Goal: Transaction & Acquisition: Purchase product/service

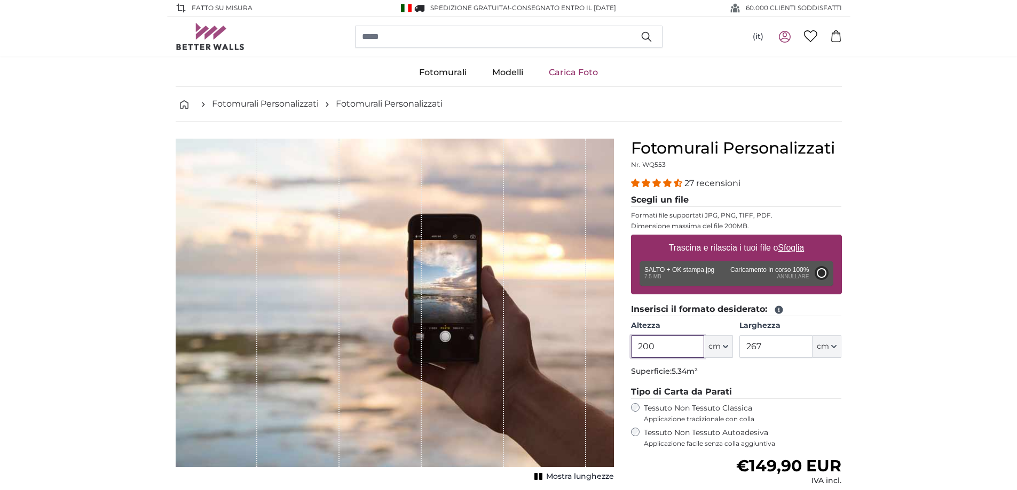
type input "272"
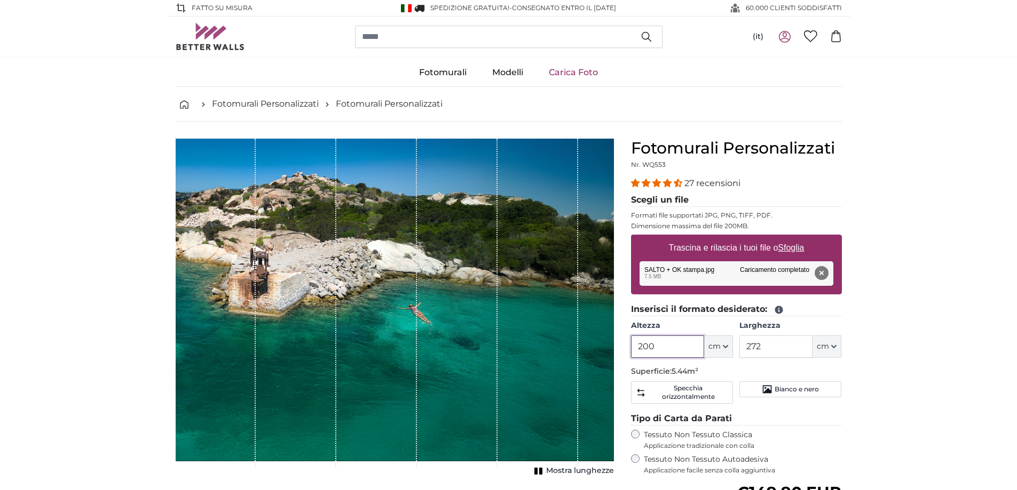
drag, startPoint x: 671, startPoint y: 347, endPoint x: 604, endPoint y: 346, distance: 66.7
click at [604, 346] on product-detail "Annulla Ritaglia immagine Mostra lunghezze Fotomurali Personalizzati Nr. WQ553 …" at bounding box center [508, 390] width 683 height 536
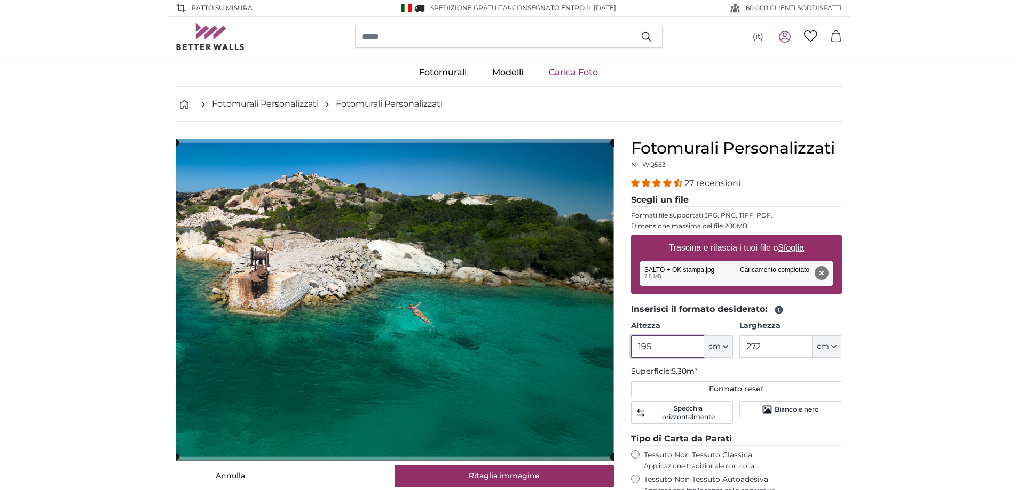
type input "195"
drag, startPoint x: 771, startPoint y: 348, endPoint x: 705, endPoint y: 341, distance: 66.0
click at [705, 341] on div "Altezza 195 ft cm Centimeter (cm) Inches (inch) Feet (ft. in.) Larghezza 272 ft…" at bounding box center [736, 339] width 211 height 37
type input "290"
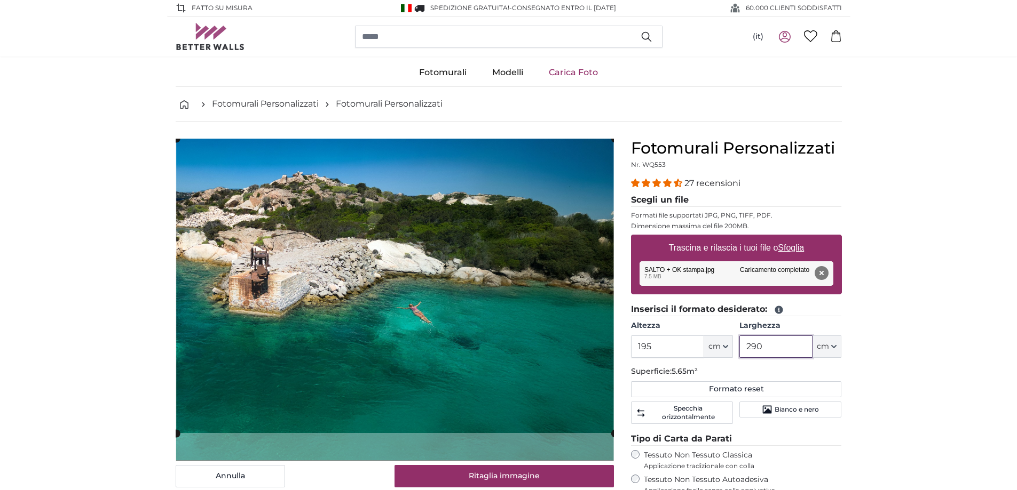
click at [483, 289] on cropper-handle at bounding box center [395, 286] width 438 height 295
type input "290"
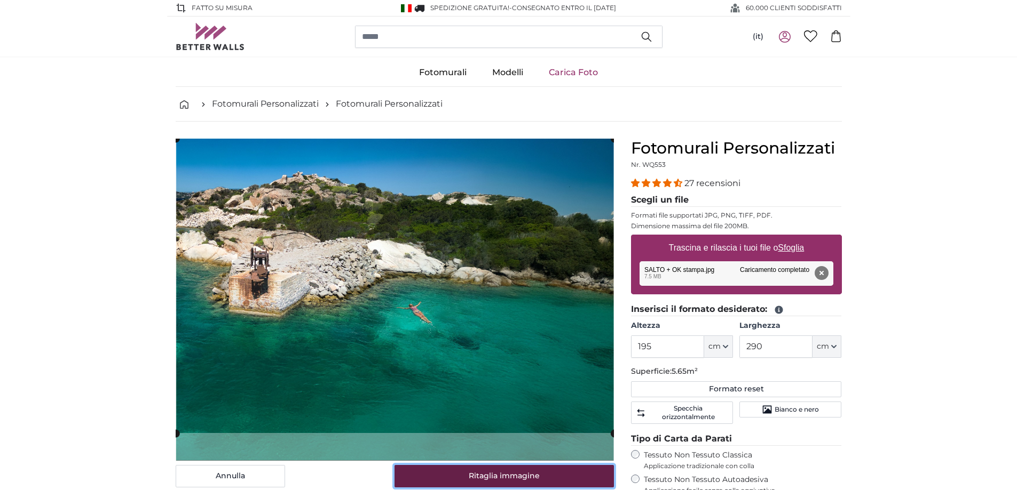
click at [568, 476] on button "Ritaglia immagine" at bounding box center [503, 476] width 219 height 22
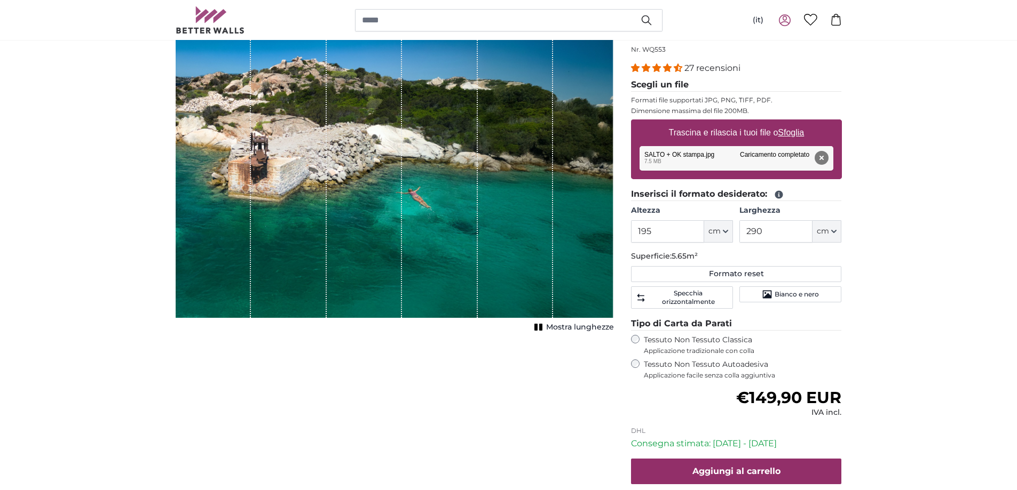
scroll to position [213, 0]
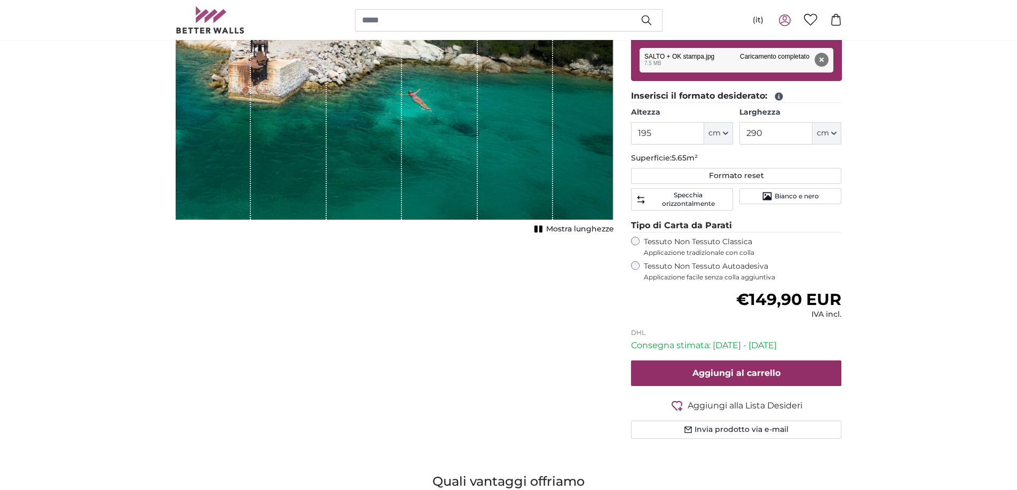
click at [632, 273] on div "Tessuto Non Tessuto Autoadesiva Applicazione facile senza colla aggiuntiva" at bounding box center [736, 271] width 211 height 20
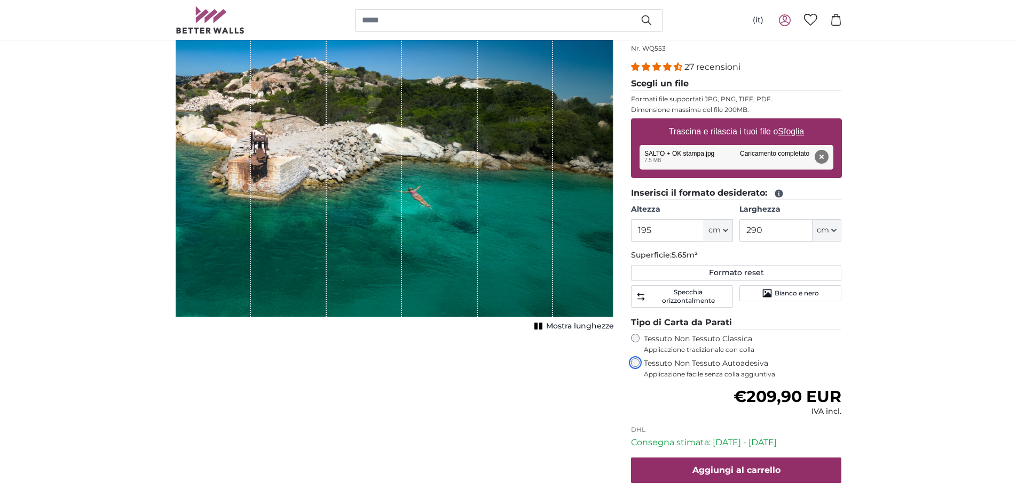
scroll to position [107, 0]
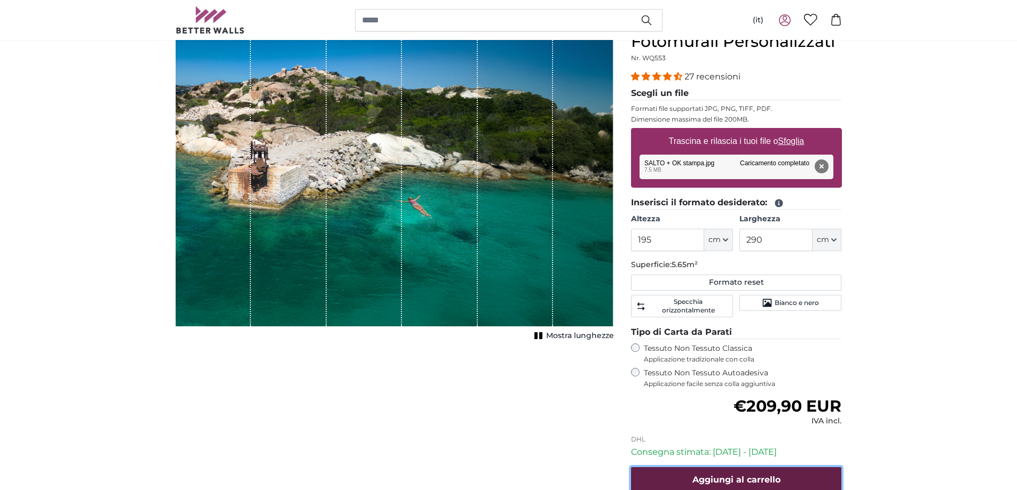
click at [776, 475] on span "Aggiungi al carrello" at bounding box center [736, 480] width 88 height 10
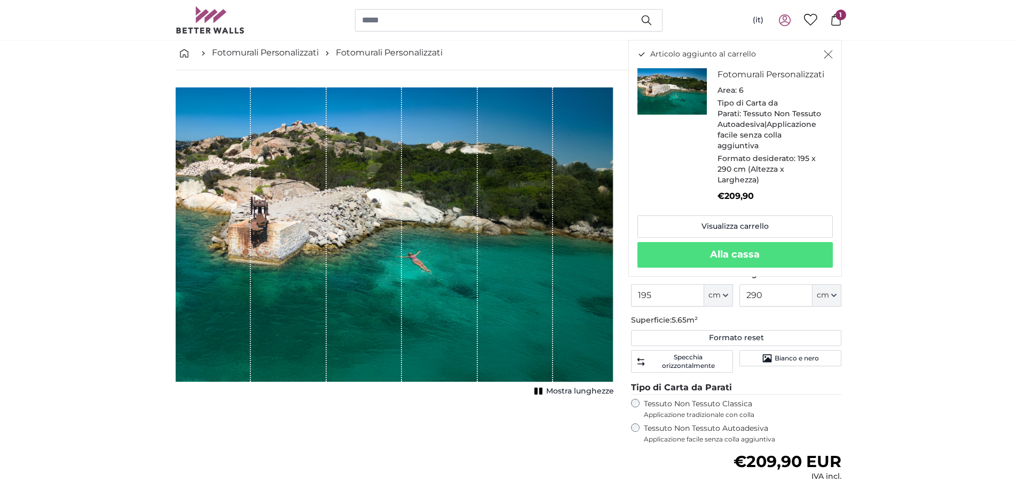
scroll to position [0, 0]
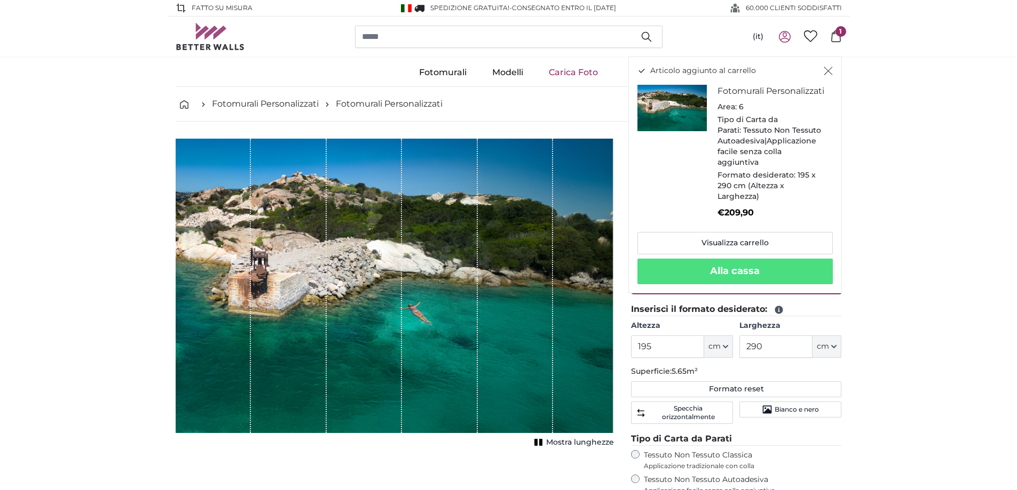
click at [569, 71] on link "Carica Foto" at bounding box center [573, 73] width 75 height 28
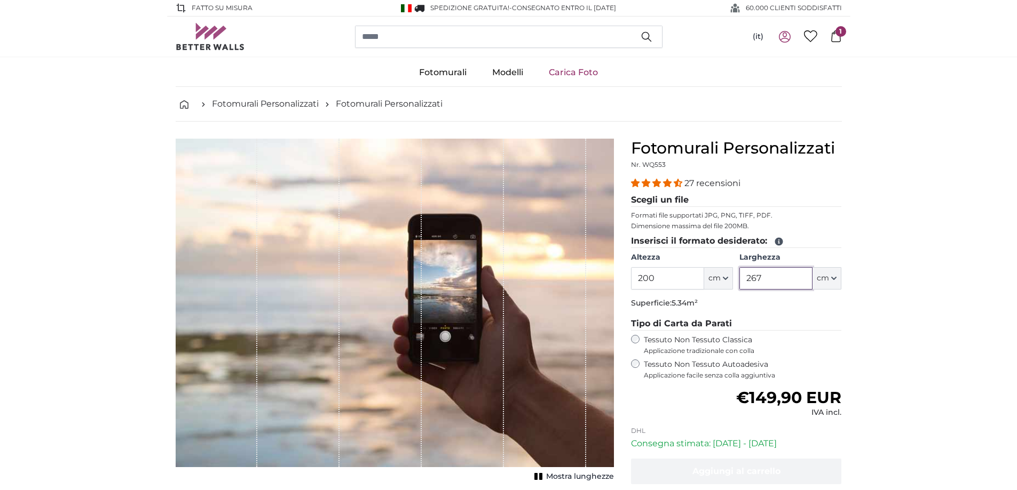
drag, startPoint x: 782, startPoint y: 283, endPoint x: 734, endPoint y: 281, distance: 48.1
click at [734, 281] on fieldset "Inserisci il formato desiderato: [GEOGRAPHIC_DATA] 200 ft cm Centimeter (cm) In…" at bounding box center [736, 274] width 211 height 78
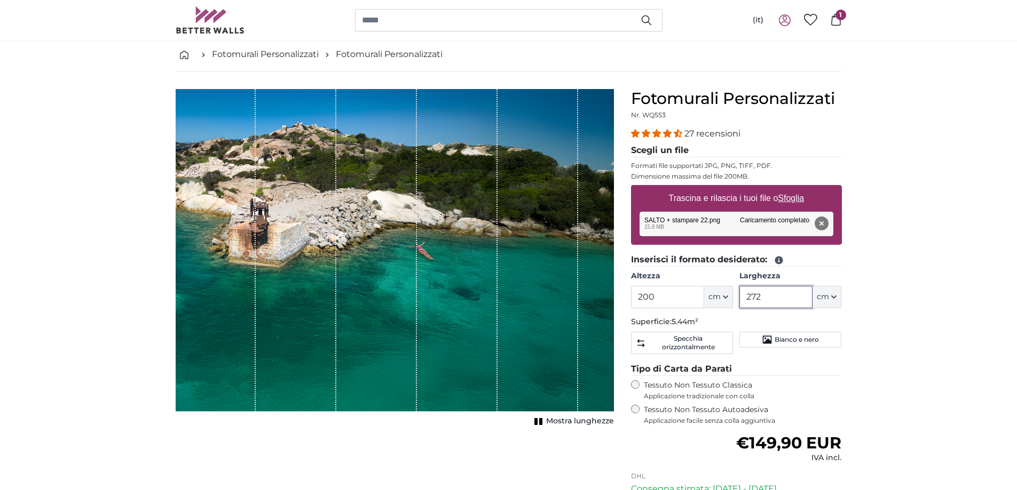
scroll to position [107, 0]
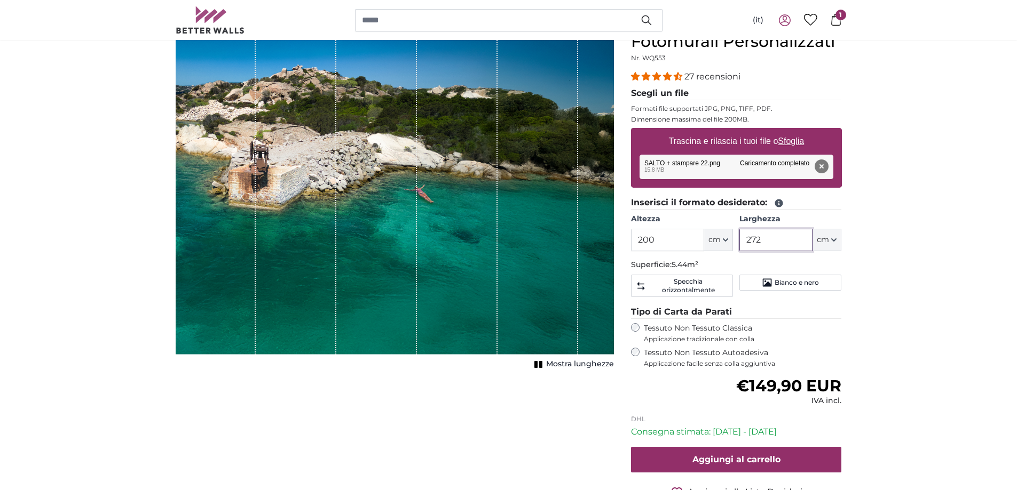
drag, startPoint x: 775, startPoint y: 237, endPoint x: 699, endPoint y: 237, distance: 76.3
click at [699, 237] on div "Altezza 200 ft cm Centimeter (cm) Inches (inch) Feet (ft. in.) [GEOGRAPHIC_DATA…" at bounding box center [736, 232] width 211 height 37
type input "290"
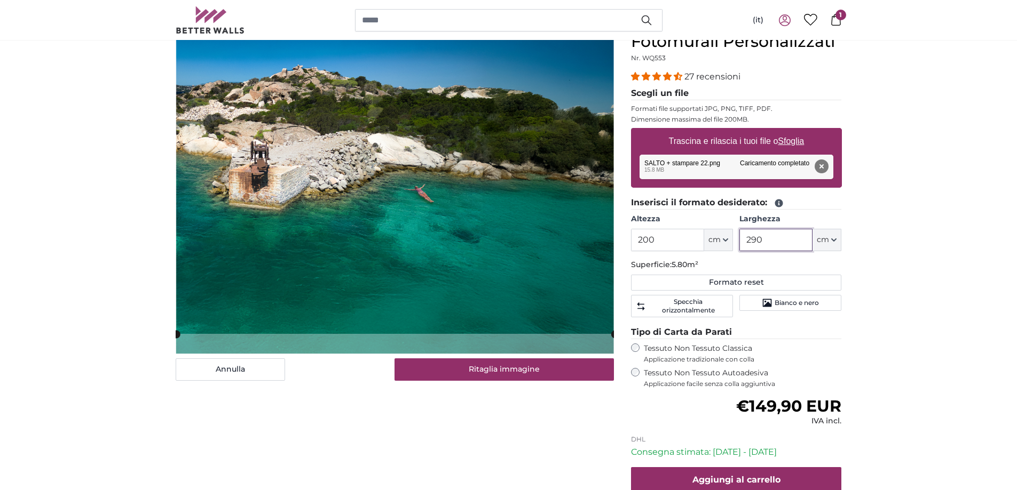
click at [431, 235] on cropper-handle at bounding box center [395, 183] width 438 height 302
type input "290"
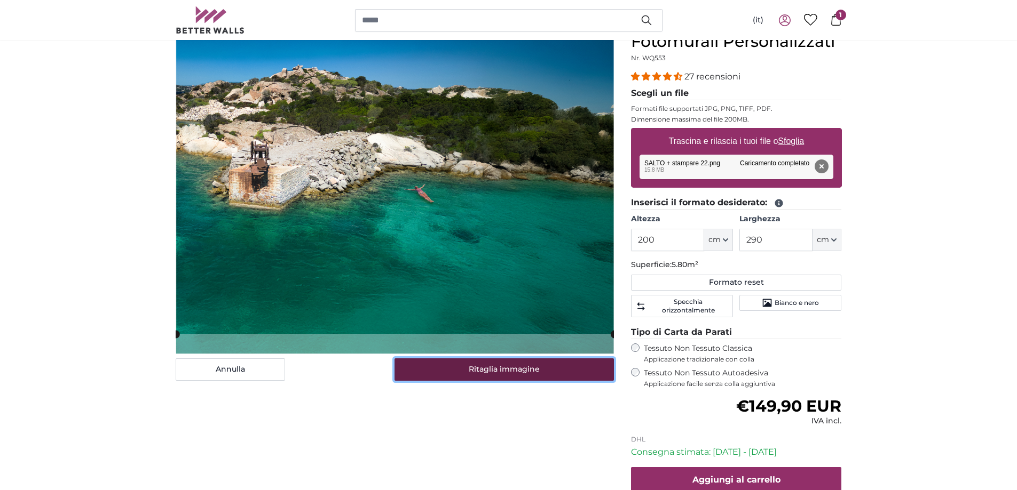
click at [543, 371] on button "Ritaglia immagine" at bounding box center [503, 370] width 219 height 22
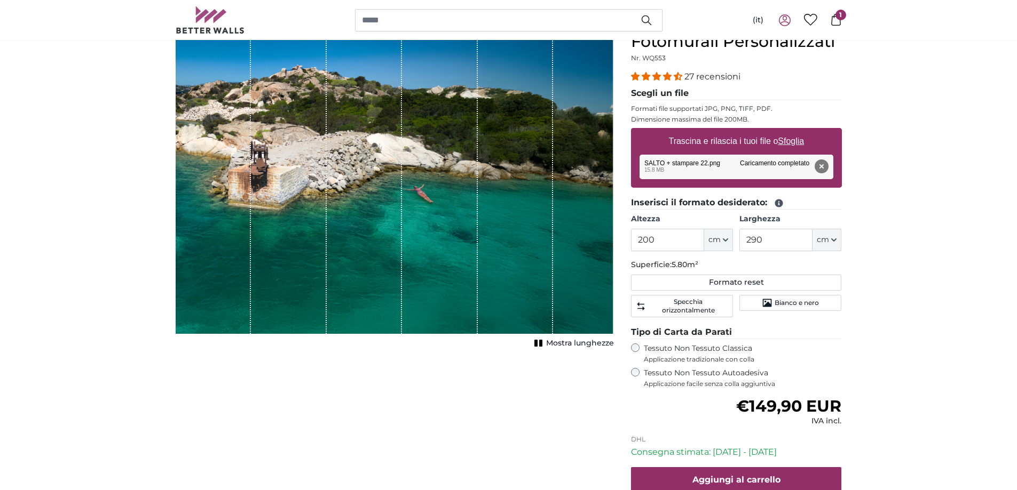
click at [628, 372] on div "Fotomurali Personalizzati Nr. WQ553 27 recensioni Scegli un file Formati file s…" at bounding box center [736, 301] width 228 height 539
click at [639, 375] on div "Tessuto Non Tessuto Autoadesiva Applicazione facile senza colla aggiuntiva" at bounding box center [736, 378] width 211 height 20
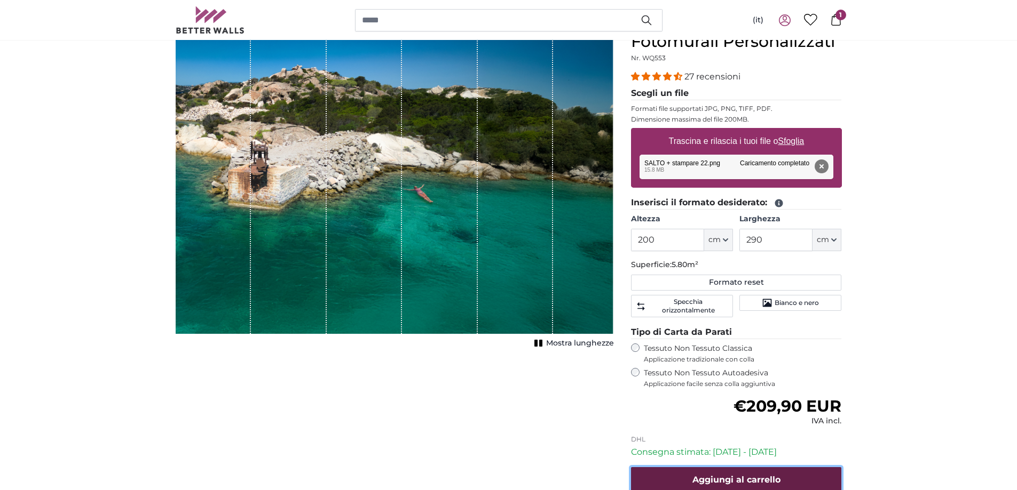
click at [803, 471] on button "Aggiungi al carrello" at bounding box center [736, 480] width 211 height 26
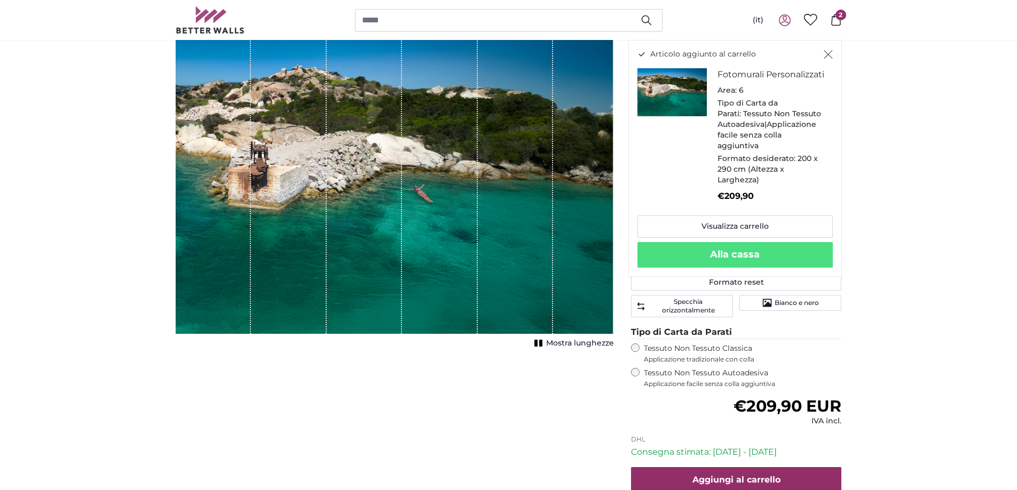
click at [831, 22] on icon at bounding box center [836, 20] width 12 height 12
